Goal: Information Seeking & Learning: Learn about a topic

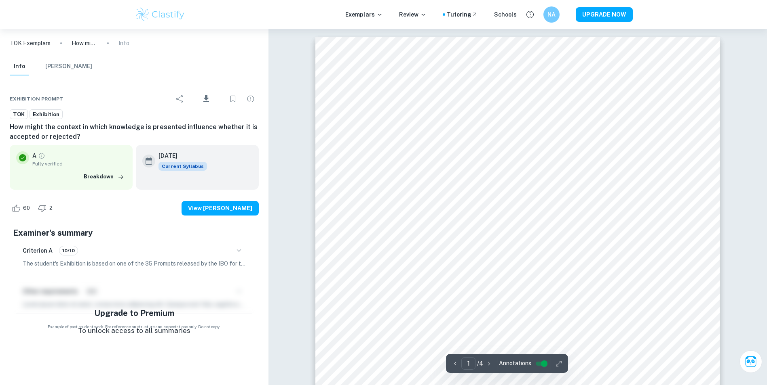
scroll to position [242, 0]
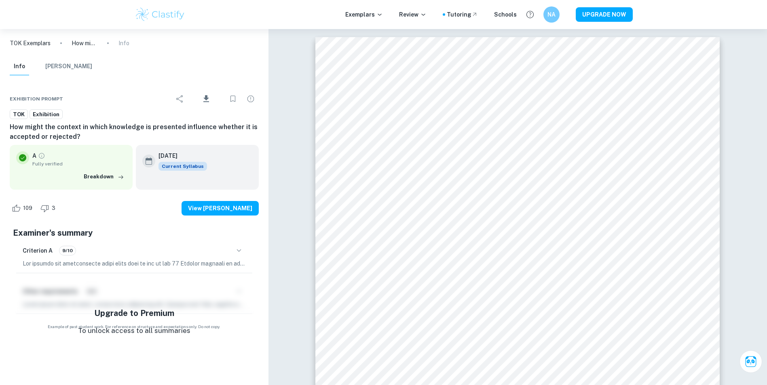
scroll to position [2910, 0]
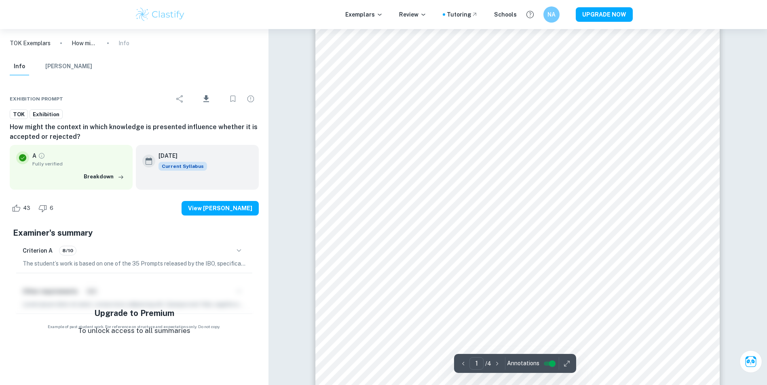
scroll to position [162, 0]
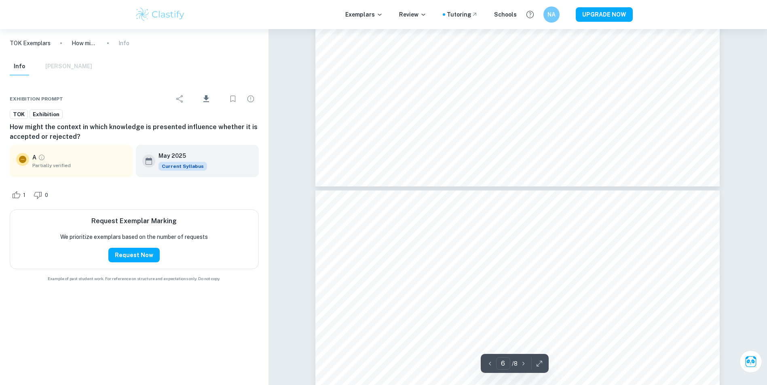
scroll to position [3111, 0]
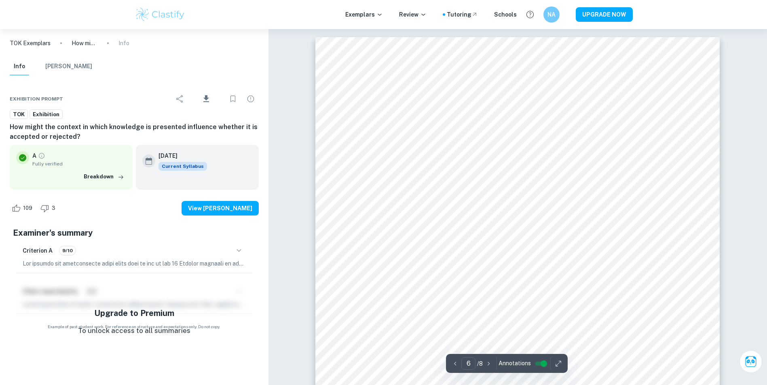
scroll to position [2910, 0]
